Goal: Transaction & Acquisition: Download file/media

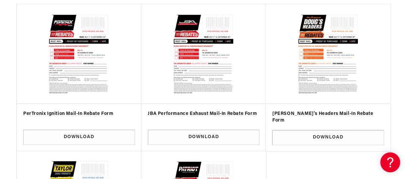
scroll to position [243, 0]
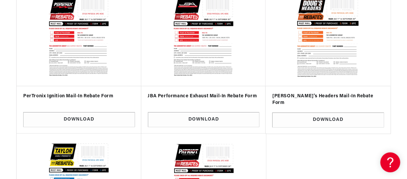
click at [280, 39] on img at bounding box center [328, 36] width 115 height 89
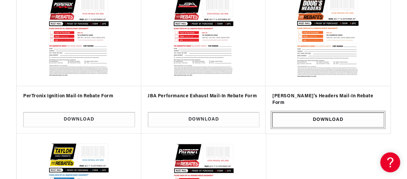
click at [318, 113] on link "Download" at bounding box center [329, 120] width 112 height 15
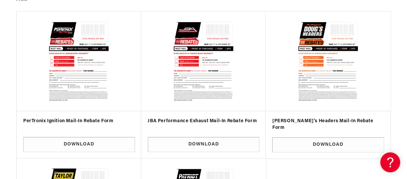
scroll to position [221, 0]
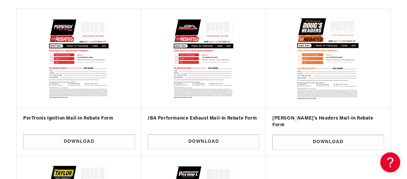
click at [297, 46] on img at bounding box center [328, 58] width 115 height 89
click at [309, 26] on img at bounding box center [328, 58] width 115 height 89
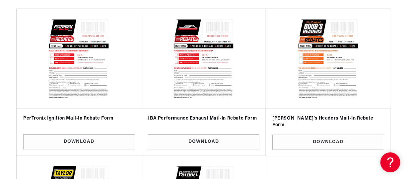
scroll to position [0, 0]
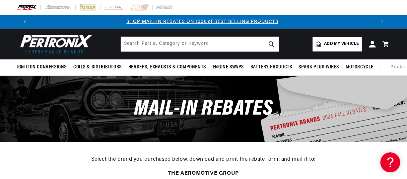
scroll to position [0, 348]
